Goal: Task Accomplishment & Management: Manage account settings

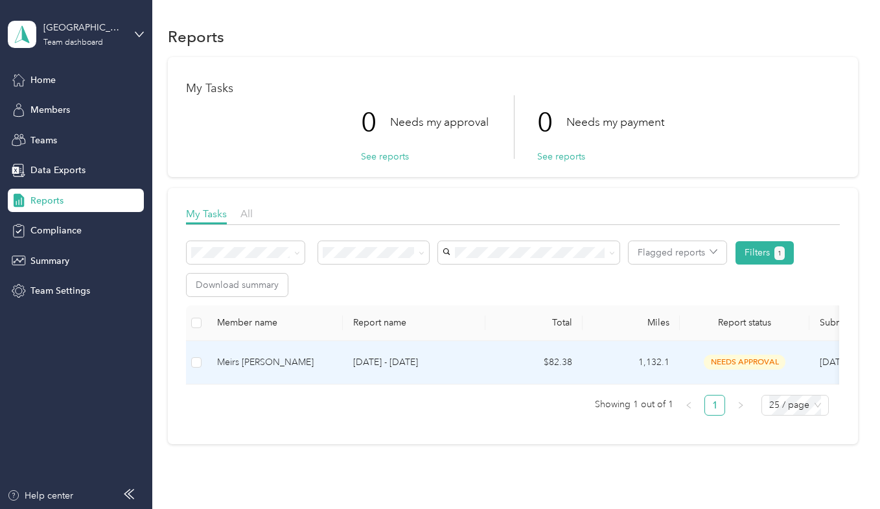
click at [506, 361] on td "$82.38" at bounding box center [533, 362] width 97 height 43
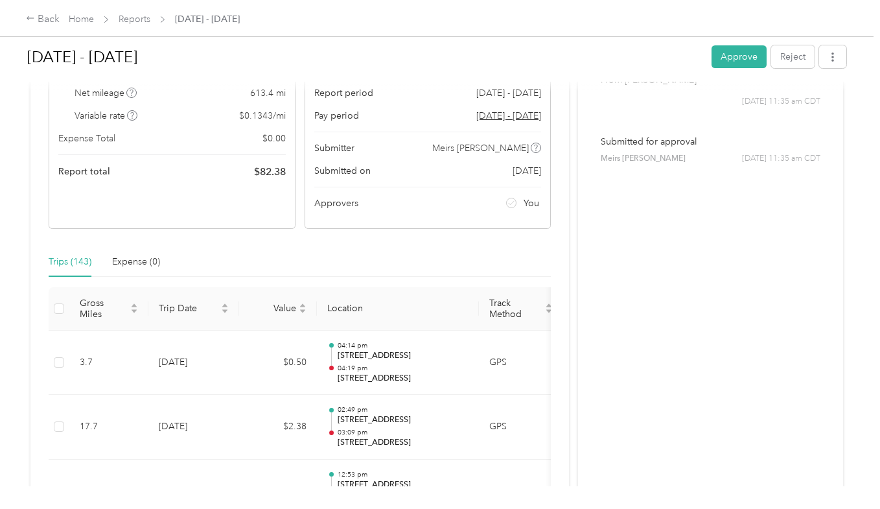
scroll to position [134, 0]
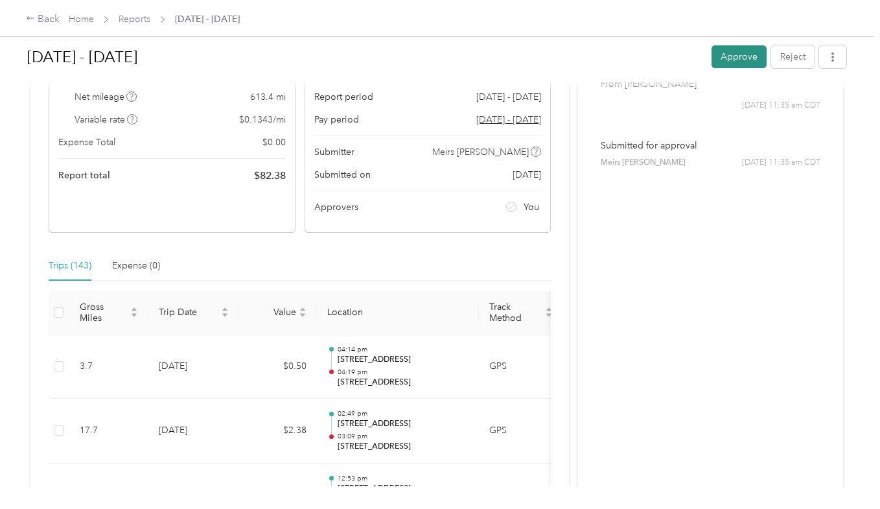
click at [743, 65] on button "Approve" at bounding box center [739, 56] width 55 height 23
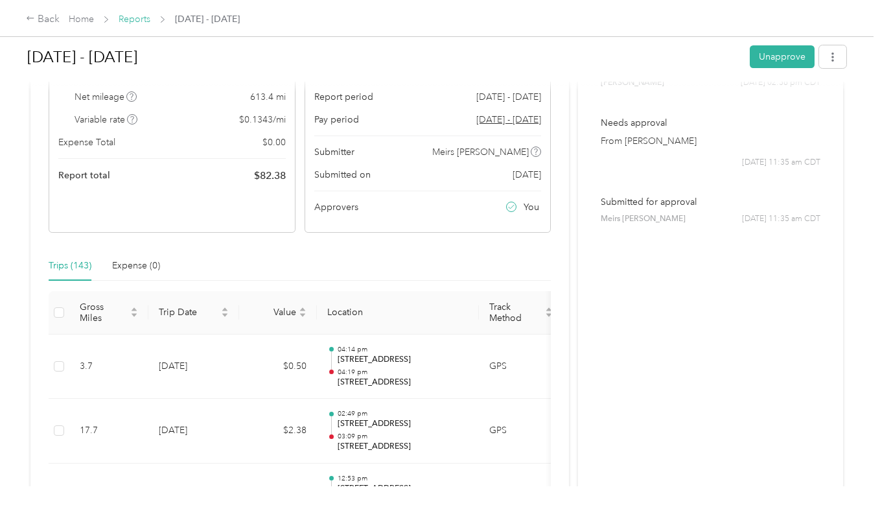
click at [132, 19] on link "Reports" at bounding box center [135, 19] width 32 height 11
